Goal: Transaction & Acquisition: Obtain resource

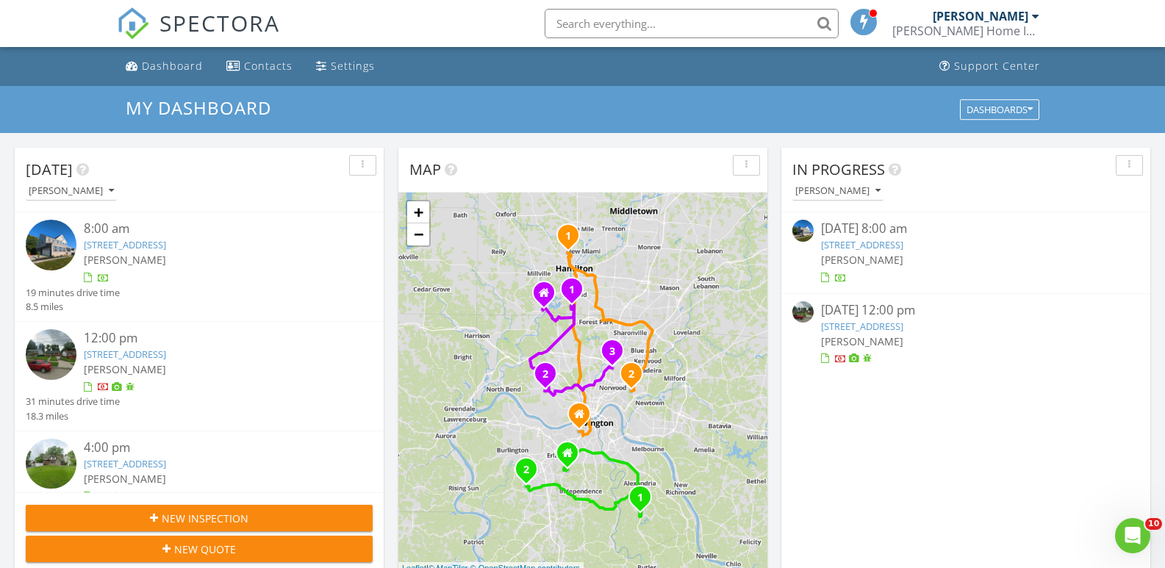
click at [903, 249] on link "[STREET_ADDRESS]" at bounding box center [862, 244] width 82 height 13
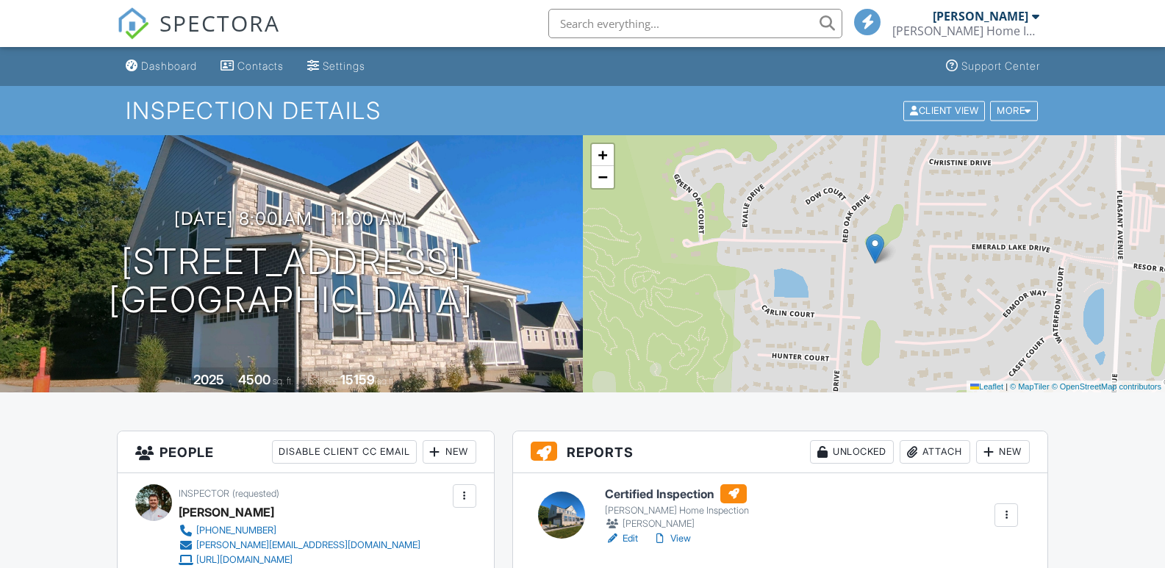
drag, startPoint x: 85, startPoint y: 250, endPoint x: 510, endPoint y: 307, distance: 429.4
click at [510, 307] on div "08/27/2025 8:00 am - 11:00 am 5793 High Point Ct Fairfield, OH 45014" at bounding box center [291, 264] width 583 height 111
copy h1 "5793 High Point Ct Fairfield, OH 45014"
click at [673, 538] on link "View" at bounding box center [672, 538] width 38 height 15
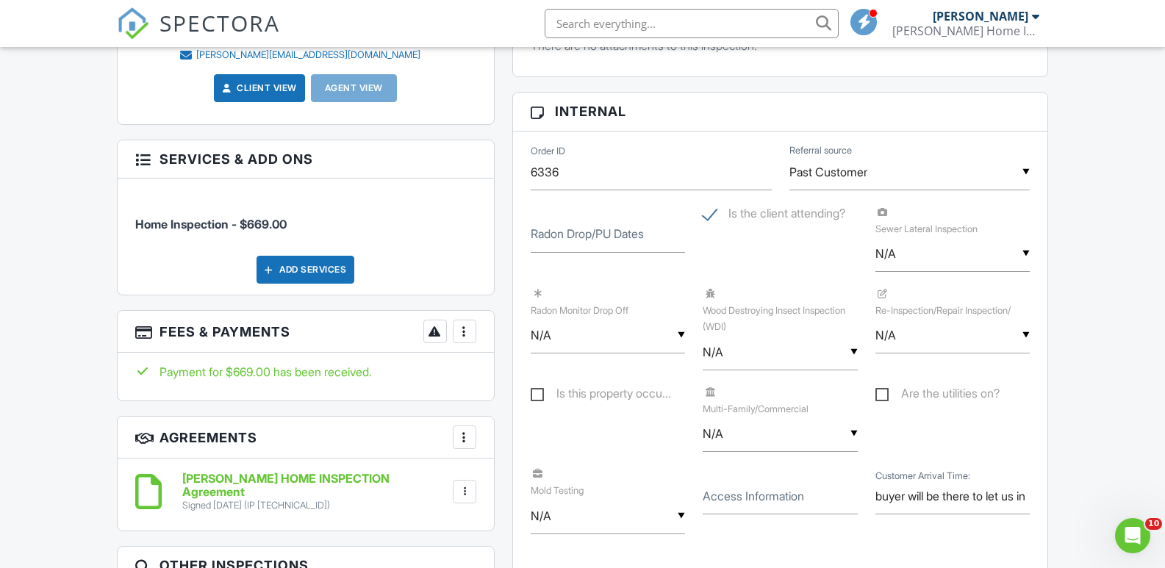
scroll to position [672, 0]
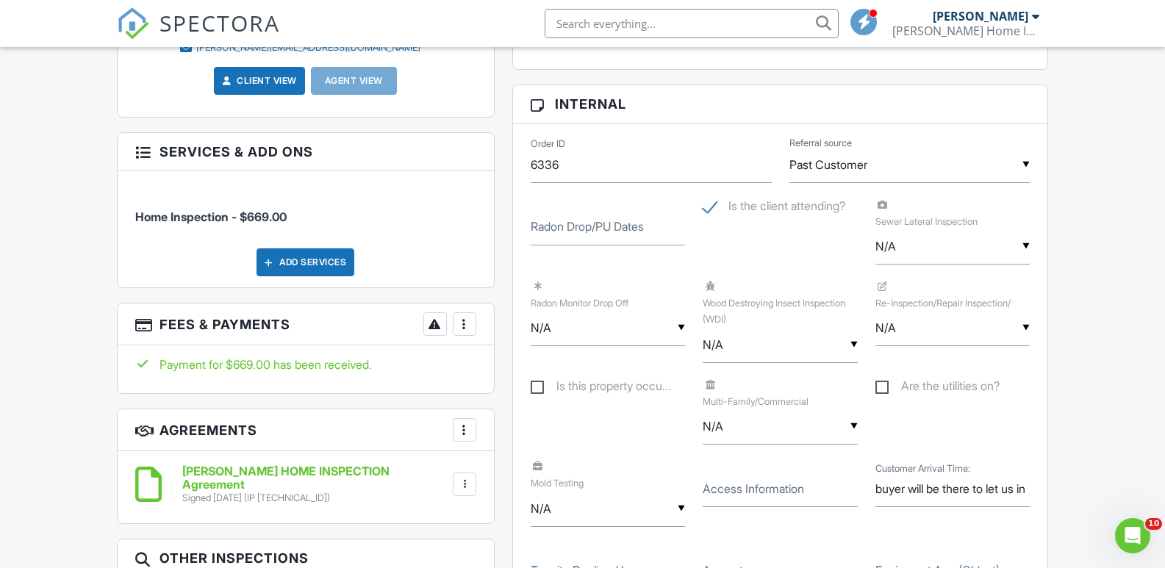
click at [465, 320] on div at bounding box center [464, 324] width 15 height 15
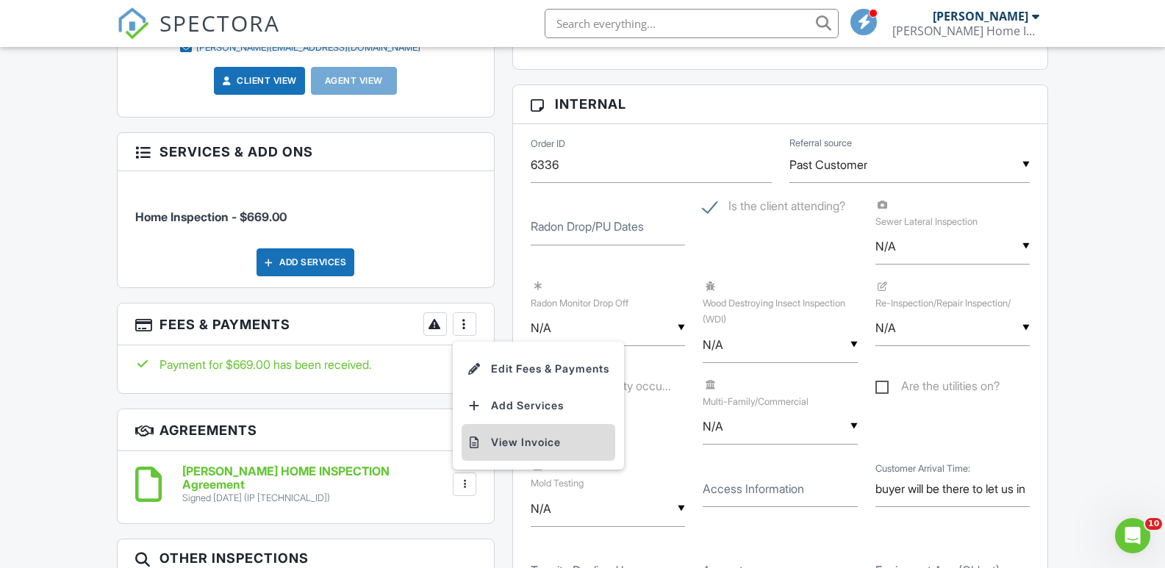
click at [533, 445] on li "View Invoice" at bounding box center [539, 442] width 154 height 37
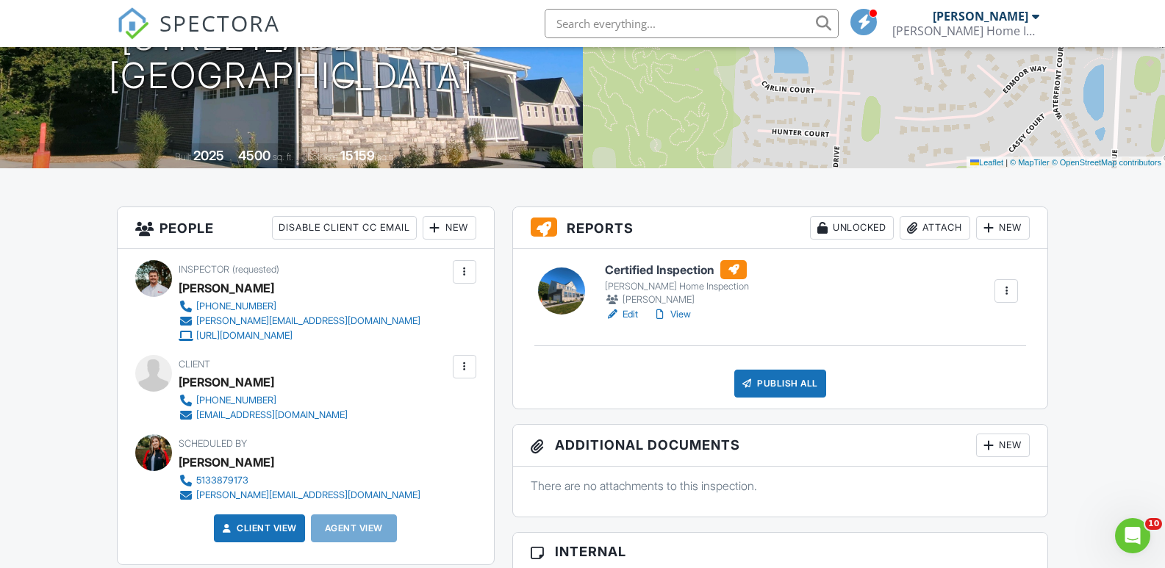
scroll to position [245, 0]
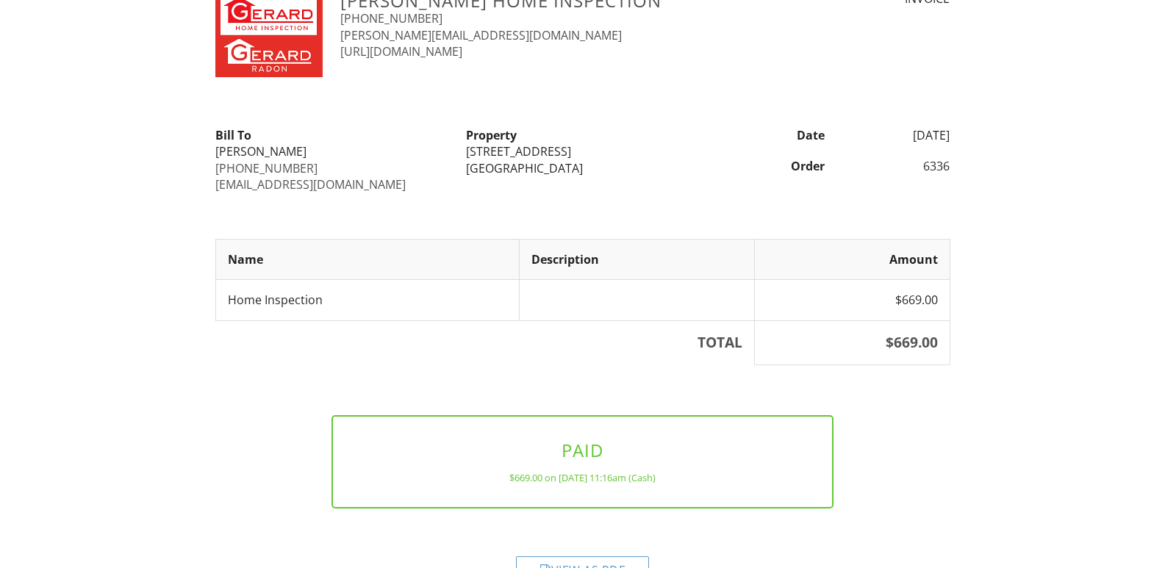
scroll to position [96, 0]
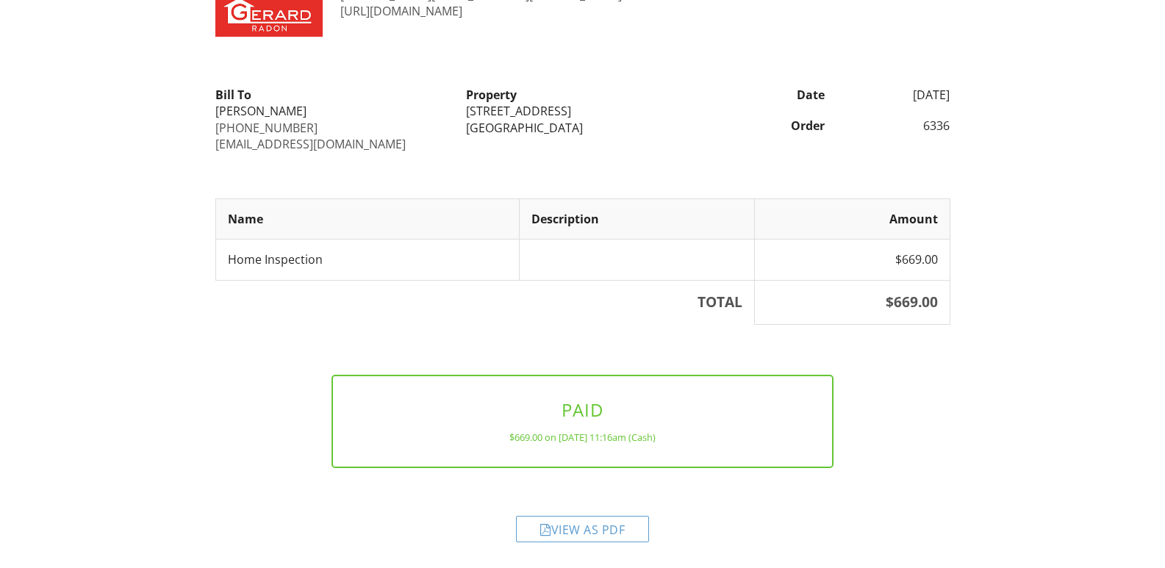
drag, startPoint x: 1174, startPoint y: 110, endPoint x: 1174, endPoint y: 261, distance: 151.4
click at [1164, 261] on html "Gerard Home Inspection (513) 387-9173 heather@gerardhomeinspection.com http://w…" at bounding box center [582, 236] width 1165 height 664
click at [634, 530] on div "View as PDF" at bounding box center [582, 529] width 133 height 26
